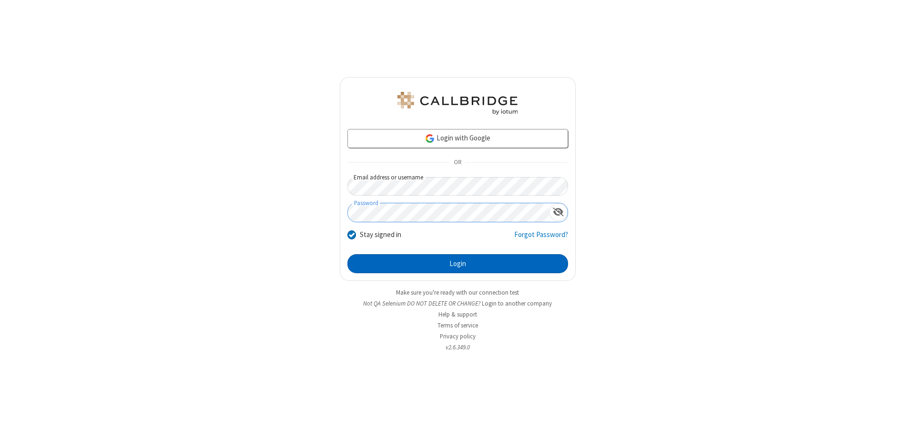
click at [457, 264] on button "Login" at bounding box center [457, 263] width 221 height 19
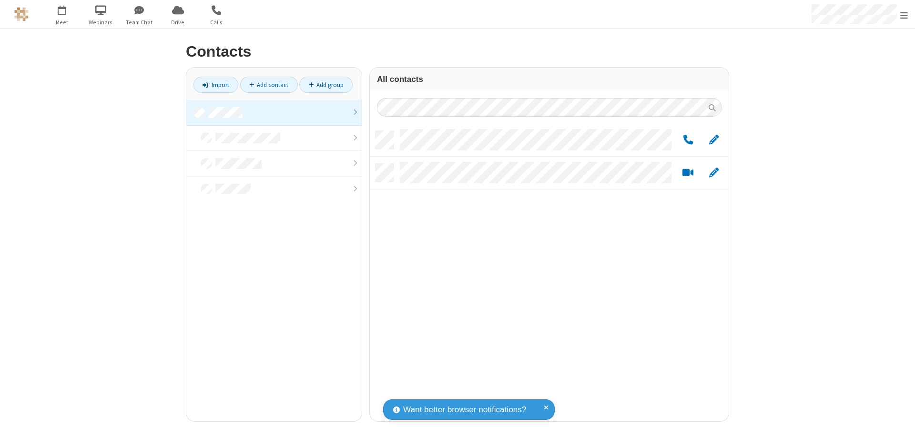
scroll to position [291, 352]
click at [274, 112] on link at bounding box center [273, 113] width 175 height 26
click at [326, 85] on link "Add group" at bounding box center [325, 85] width 53 height 16
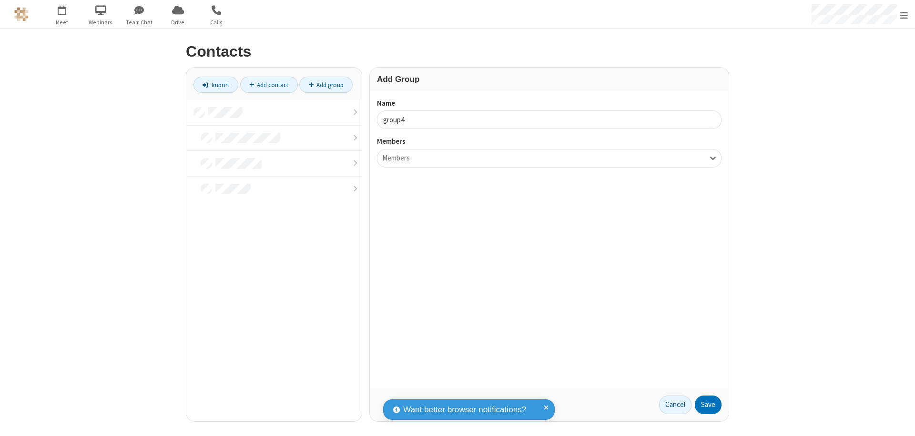
type input "group4"
type input "name20"
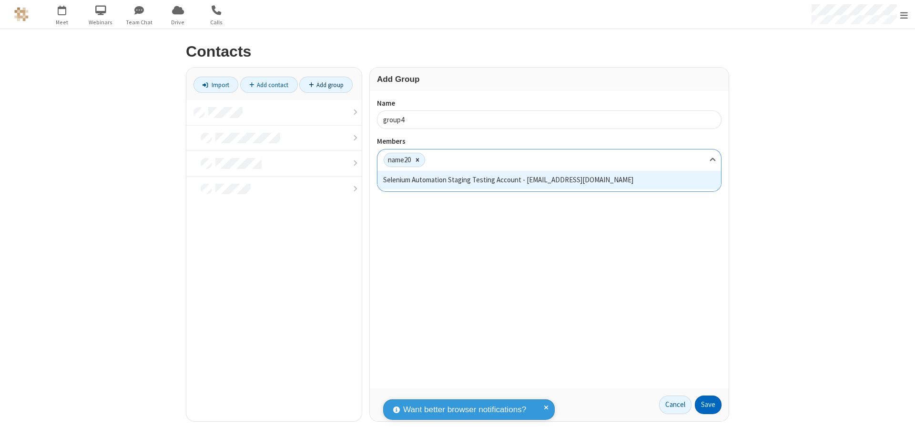
click at [708, 405] on button "Save" at bounding box center [708, 405] width 27 height 19
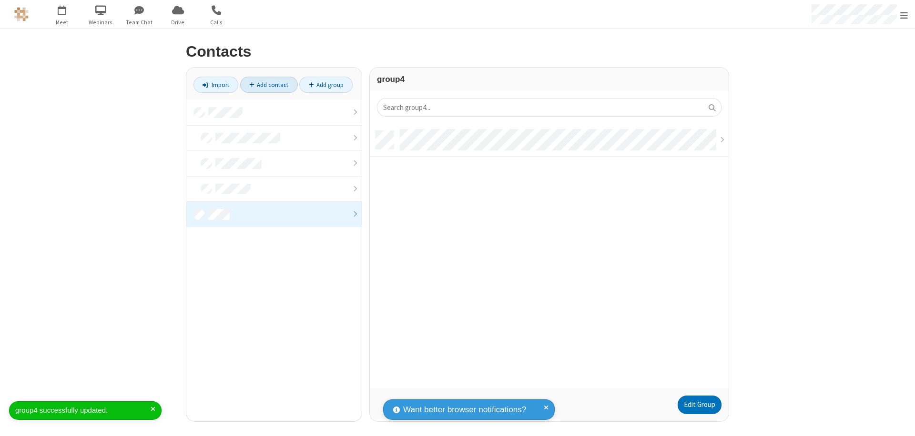
click at [269, 85] on link "Add contact" at bounding box center [269, 85] width 58 height 16
